Goal: Find specific fact

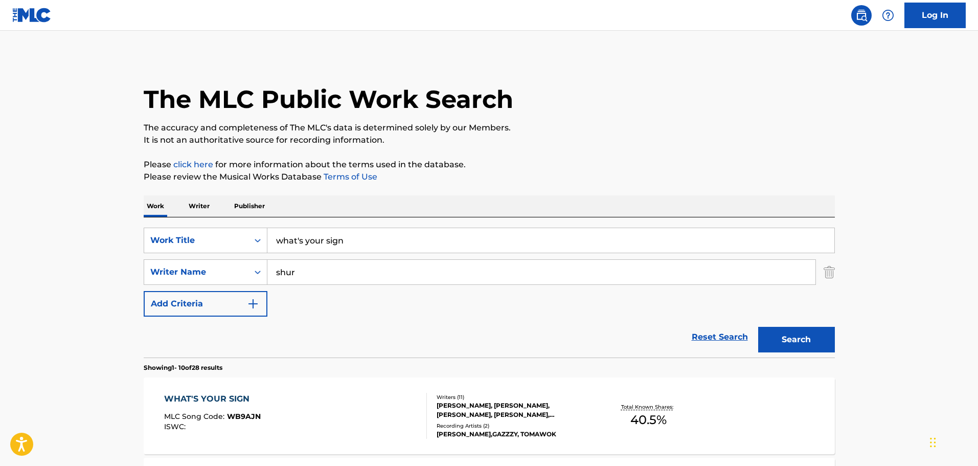
scroll to position [171, 0]
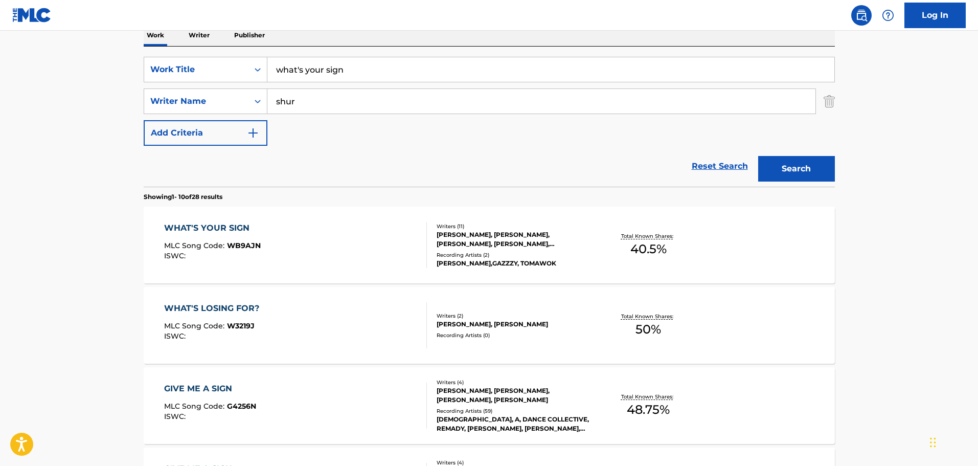
click at [302, 69] on input "what's your sign" at bounding box center [550, 69] width 567 height 25
click at [799, 157] on button "Search" at bounding box center [796, 169] width 77 height 26
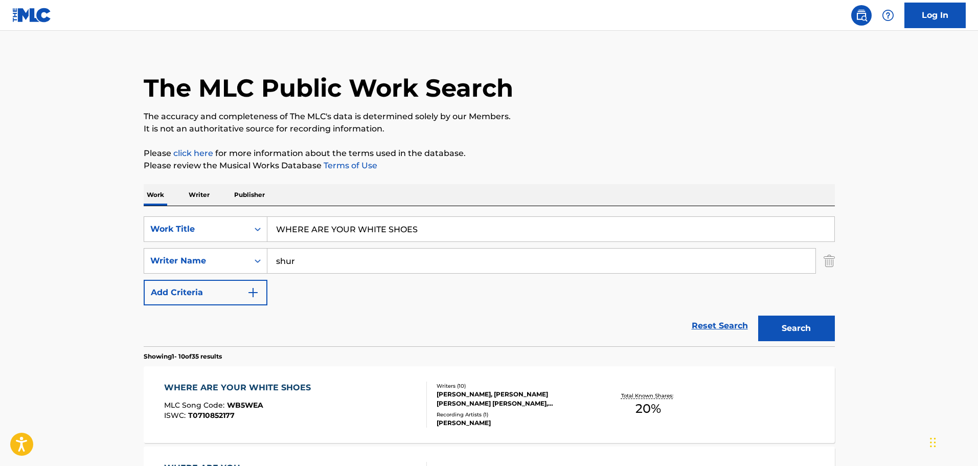
scroll to position [171, 0]
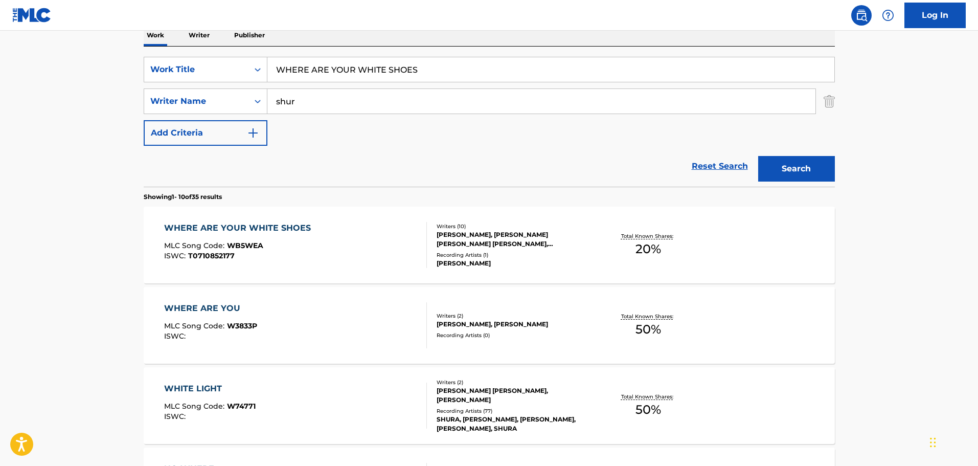
click at [294, 71] on input "WHERE ARE YOUR WHITE SHOES" at bounding box center [550, 69] width 567 height 25
paste input "O'S SAYING"
click at [800, 168] on button "Search" at bounding box center [796, 169] width 77 height 26
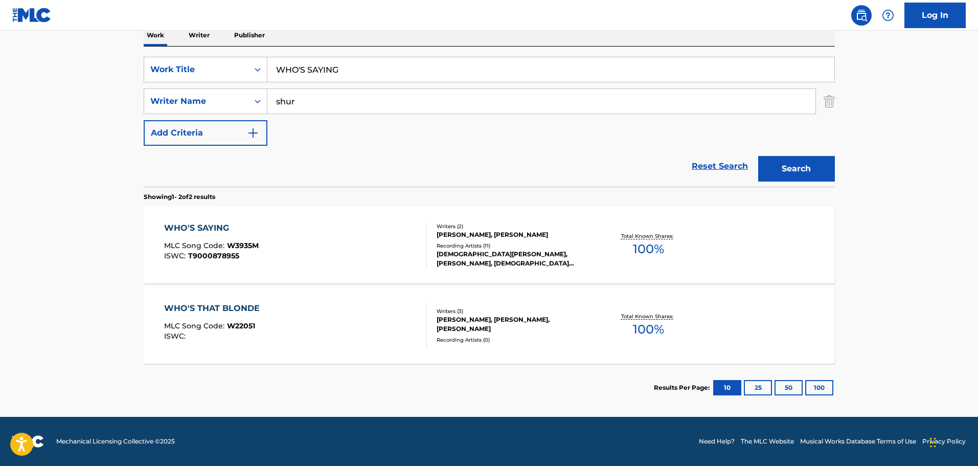
click at [295, 71] on input "WHO'S SAYING" at bounding box center [550, 69] width 567 height 25
paste input "ILD HORSES"
click at [802, 170] on button "Search" at bounding box center [796, 169] width 77 height 26
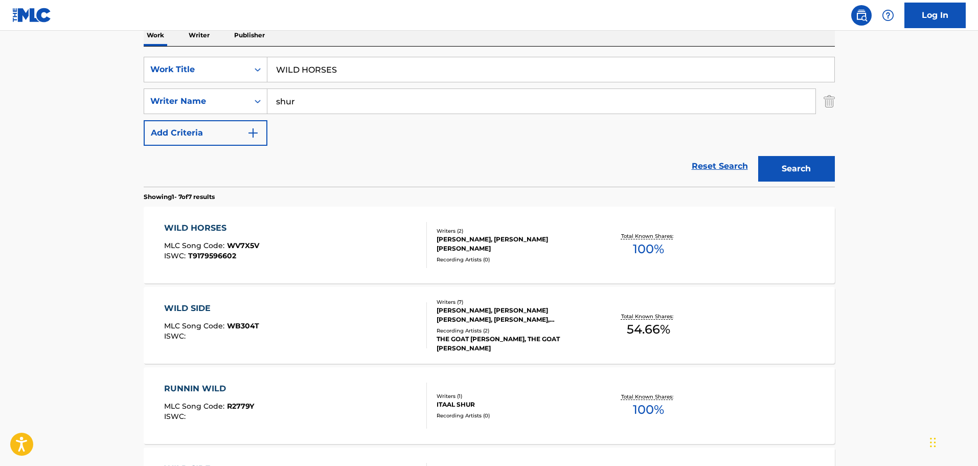
click at [293, 69] on input "WILD HORSES" at bounding box center [550, 69] width 567 height 25
paste input "N SOME DAY"
type input "WIN SOME DAY"
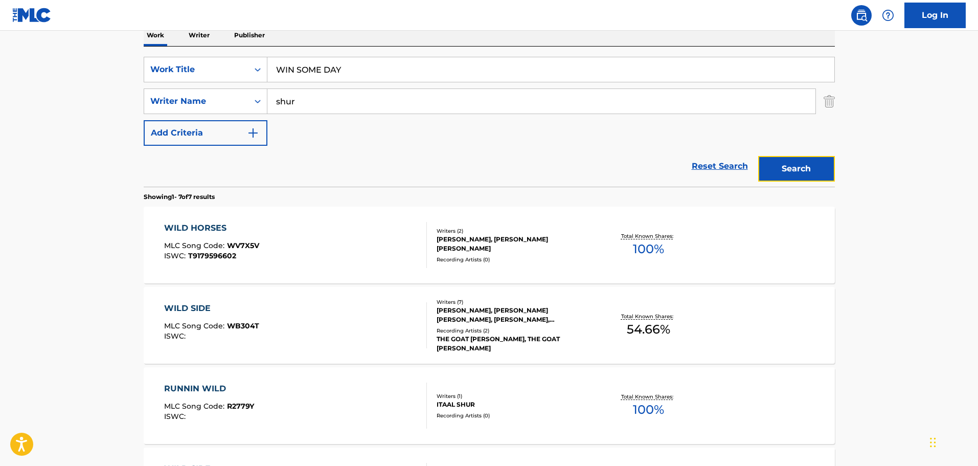
drag, startPoint x: 794, startPoint y: 168, endPoint x: 732, endPoint y: 151, distance: 64.5
click at [794, 168] on button "Search" at bounding box center [796, 169] width 77 height 26
